Goal: Find specific page/section: Find specific page/section

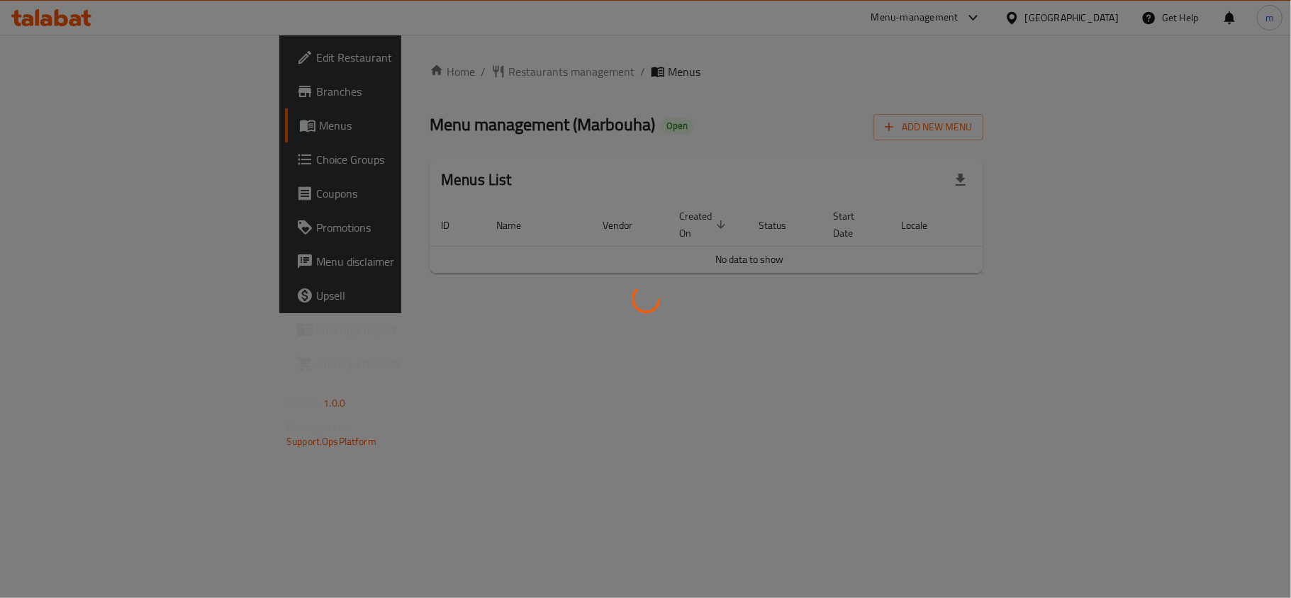
click at [434, 113] on div at bounding box center [645, 299] width 1291 height 598
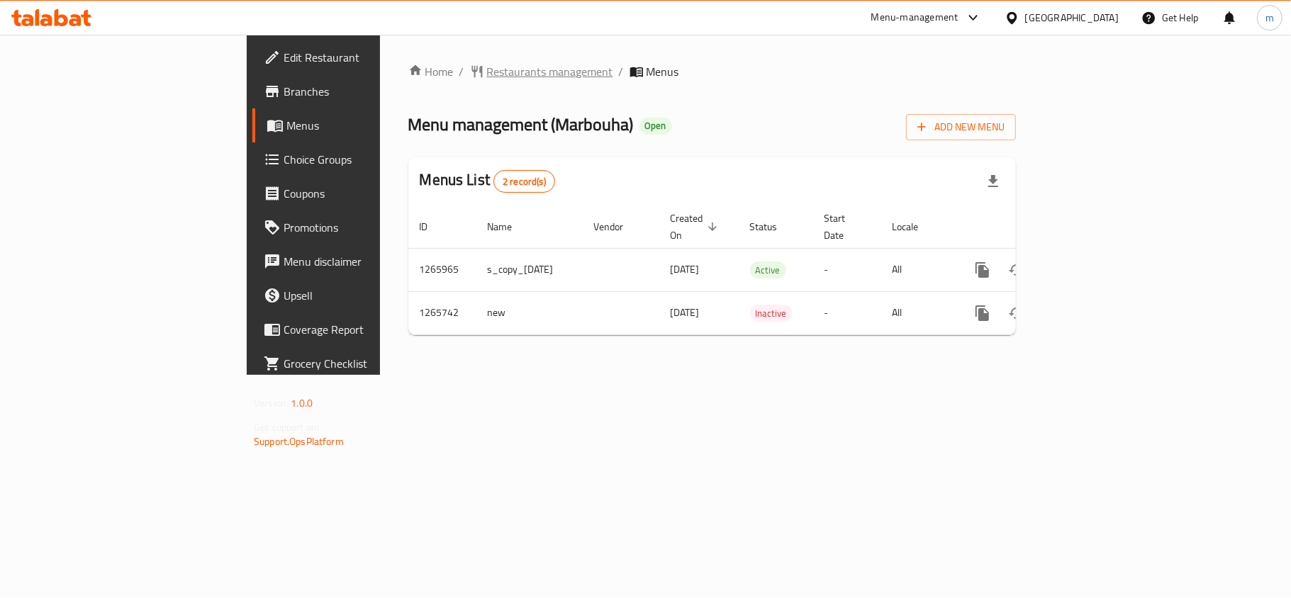
click at [487, 74] on span "Restaurants management" at bounding box center [550, 71] width 126 height 17
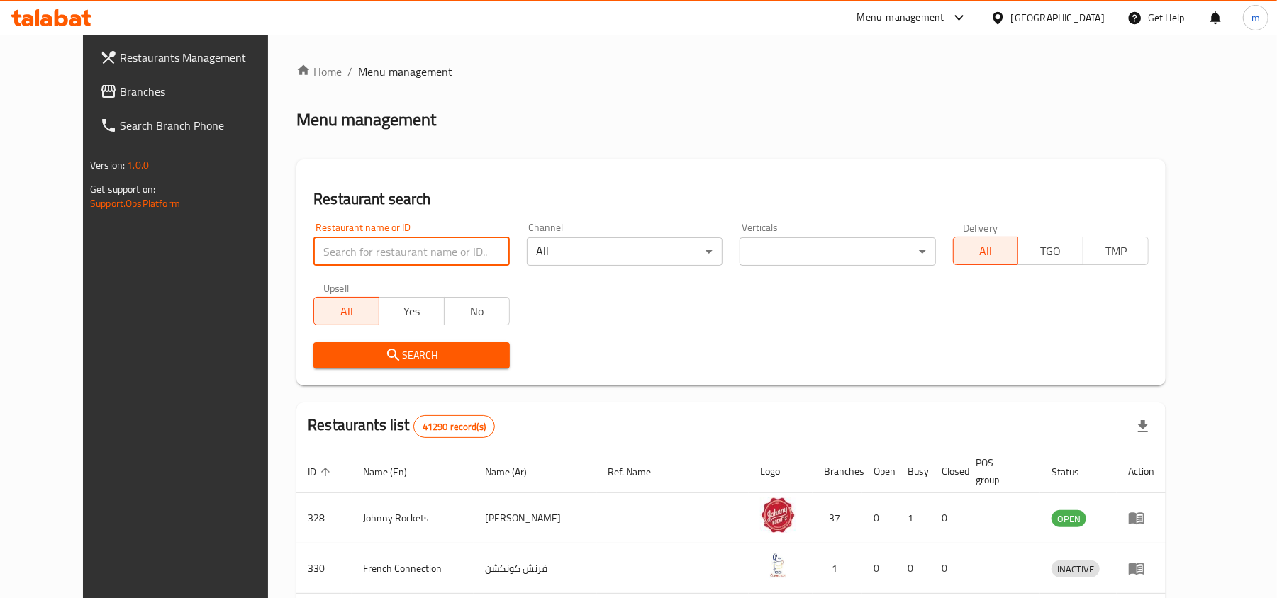
click at [405, 245] on input "search" at bounding box center [411, 251] width 196 height 28
paste input "686948"
type input "686948"
click button "Search" at bounding box center [411, 355] width 196 height 26
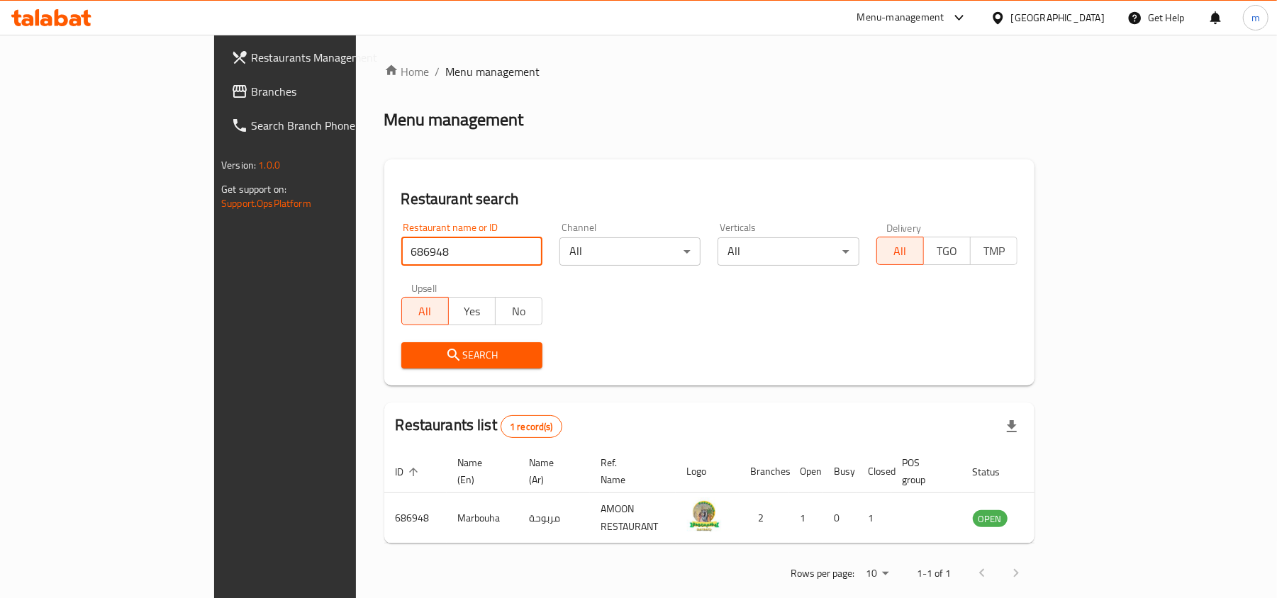
click at [580, 361] on div "Search" at bounding box center [709, 355] width 633 height 43
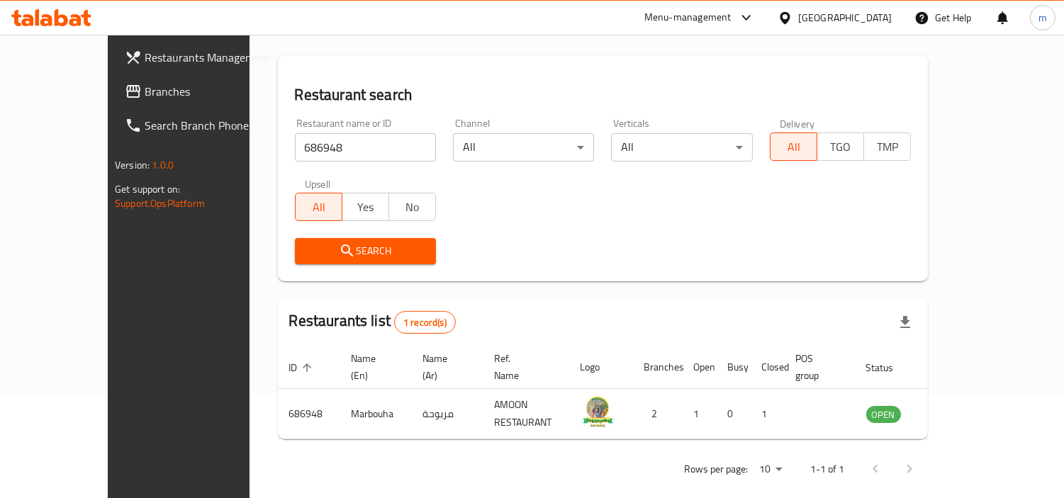
scroll to position [106, 0]
